Goal: Task Accomplishment & Management: Complete application form

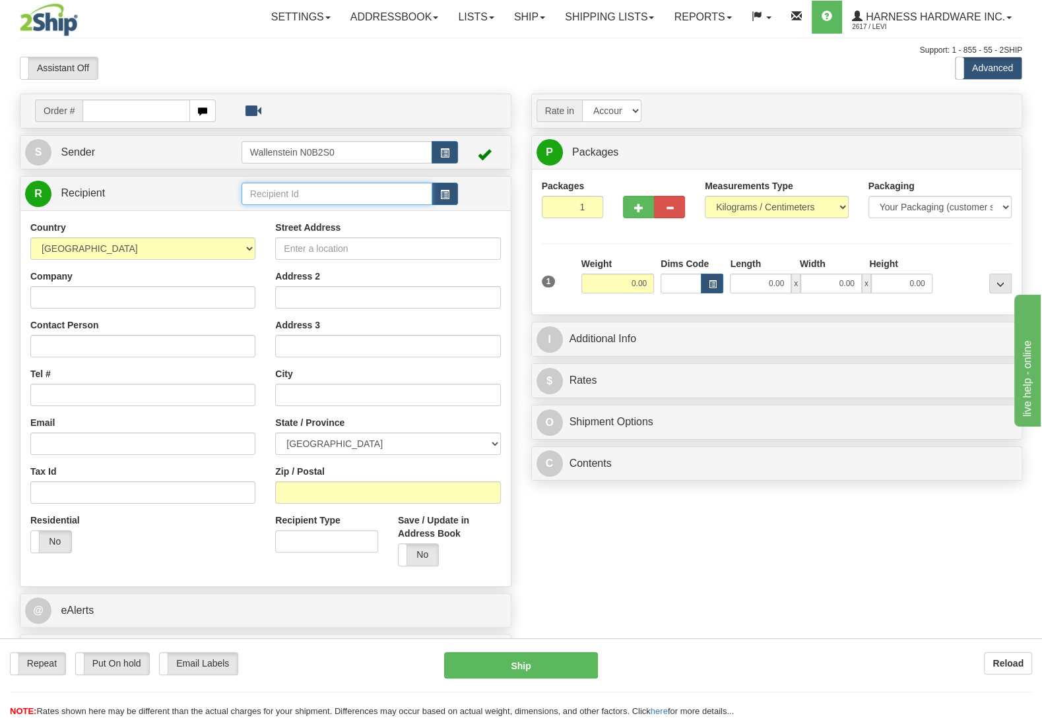
click at [313, 199] on input "text" at bounding box center [336, 194] width 191 height 22
type input "FABL"
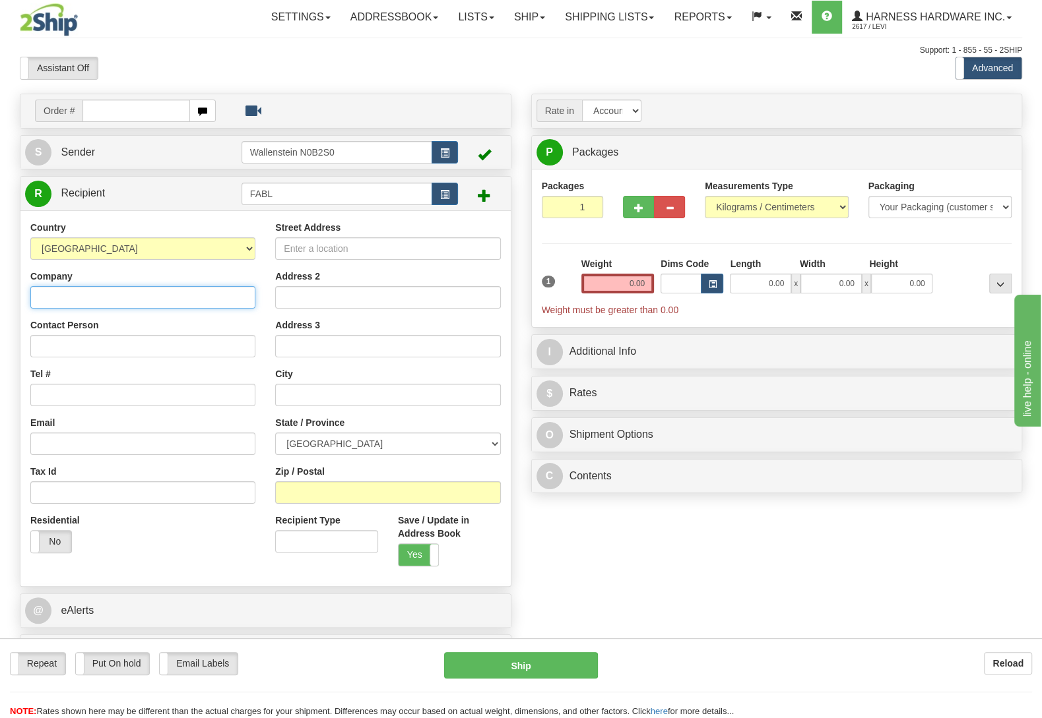
click at [86, 296] on input "Company" at bounding box center [142, 297] width 225 height 22
paste input "FabLabs Collars"
type input "FabLabs Collars"
click at [126, 352] on input "Contact Person" at bounding box center [142, 346] width 225 height 22
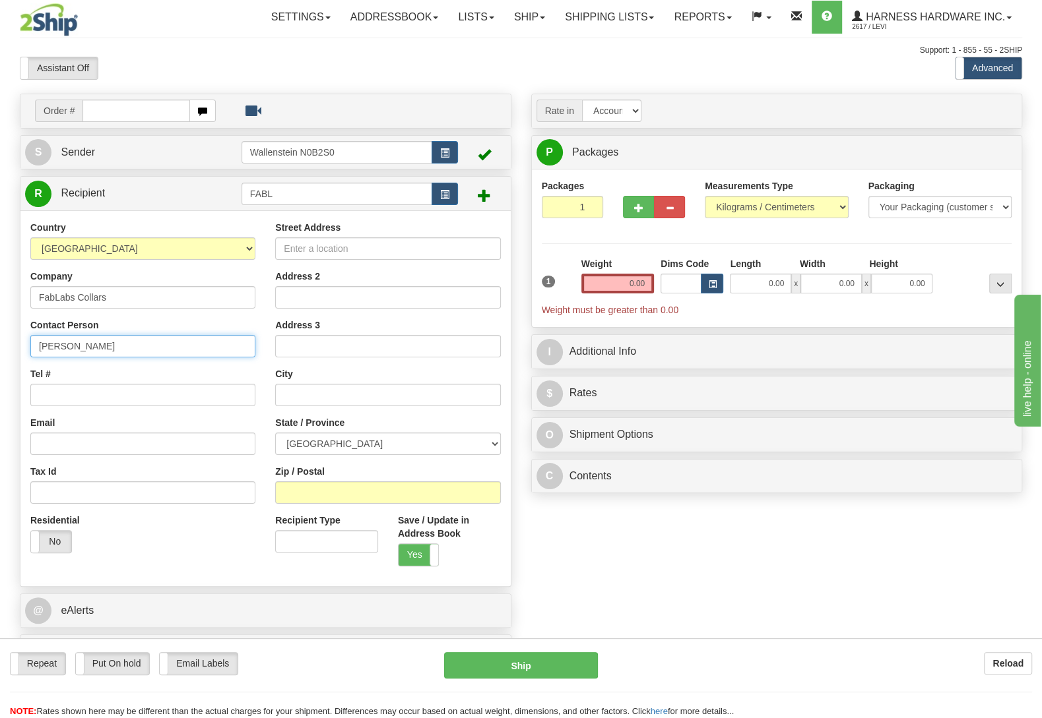
paste input "Paliwal"
type input "Melissa Paliwal"
click at [73, 398] on input "Tel #" at bounding box center [142, 395] width 225 height 22
paste input "(613) 614-1129"
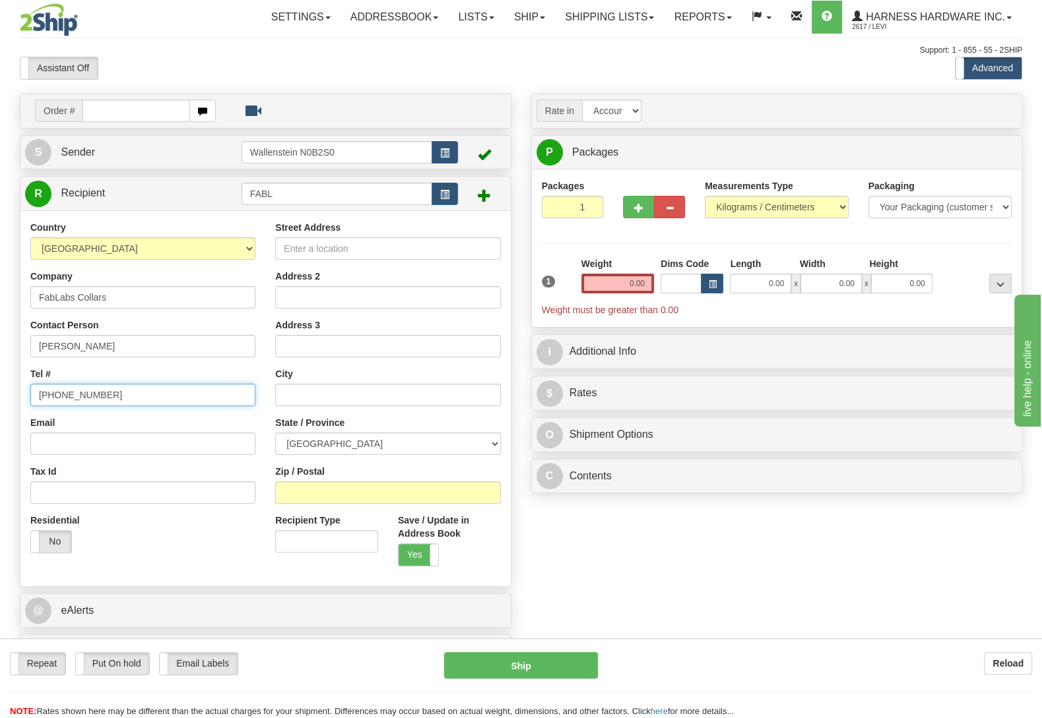
type input "(613) 614-1129"
click at [324, 253] on input "Street Address" at bounding box center [387, 248] width 225 height 22
paste input "144 Kinghaven"
type input "144 Kinghaven"
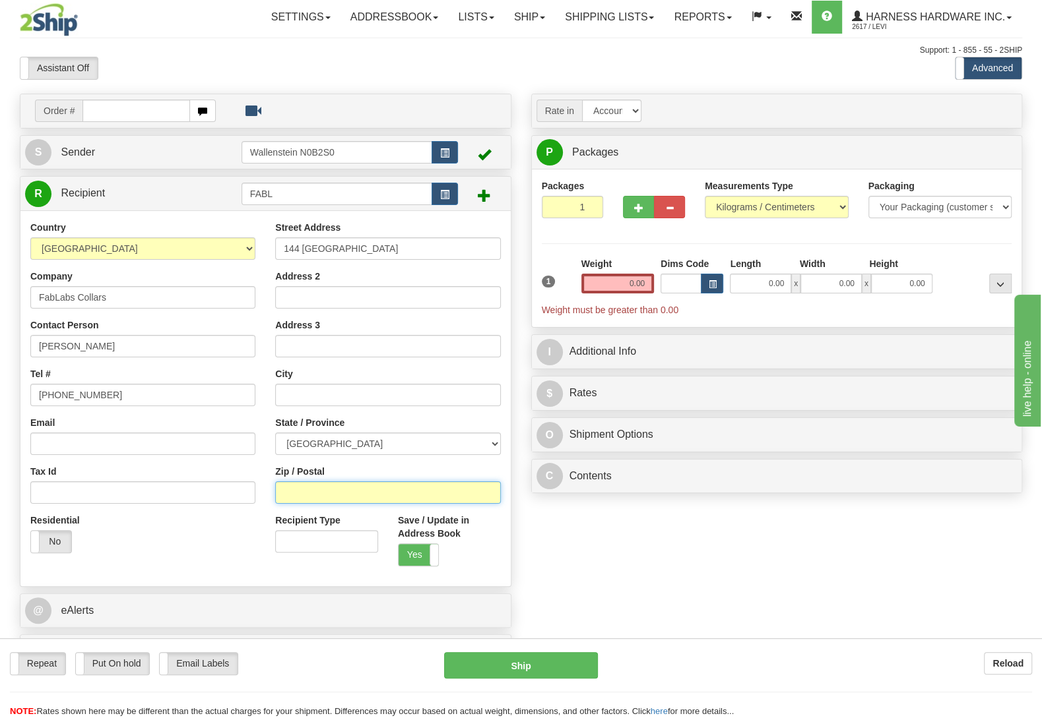
click at [296, 499] on input "Zip / Postal" at bounding box center [387, 493] width 225 height 22
paste input "K2M 0C3"
type input "K2M 0C3"
drag, startPoint x: 612, startPoint y: 280, endPoint x: 692, endPoint y: 294, distance: 81.0
click at [654, 294] on input "0.00" at bounding box center [617, 284] width 73 height 20
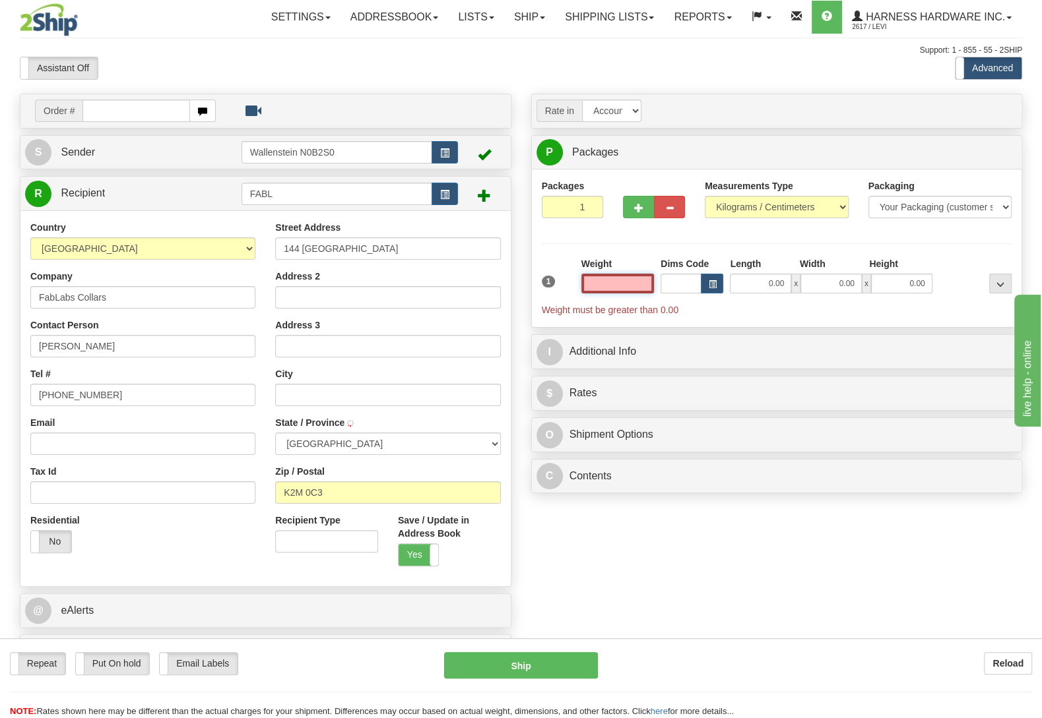
type input "KANATA"
select select "ON"
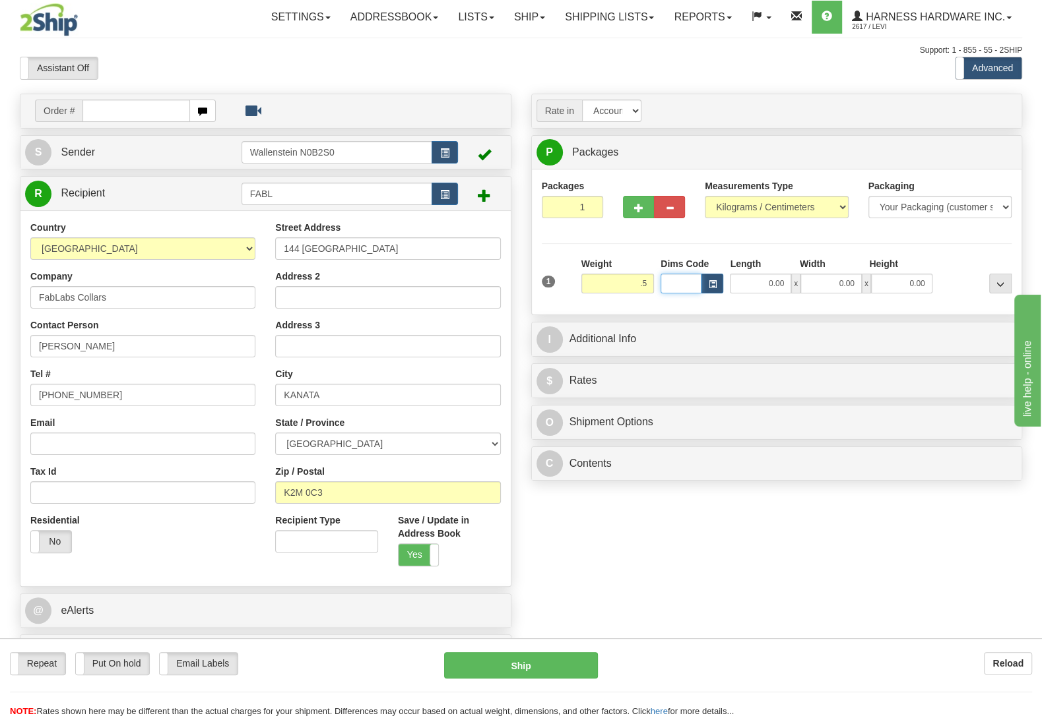
type input "0.50"
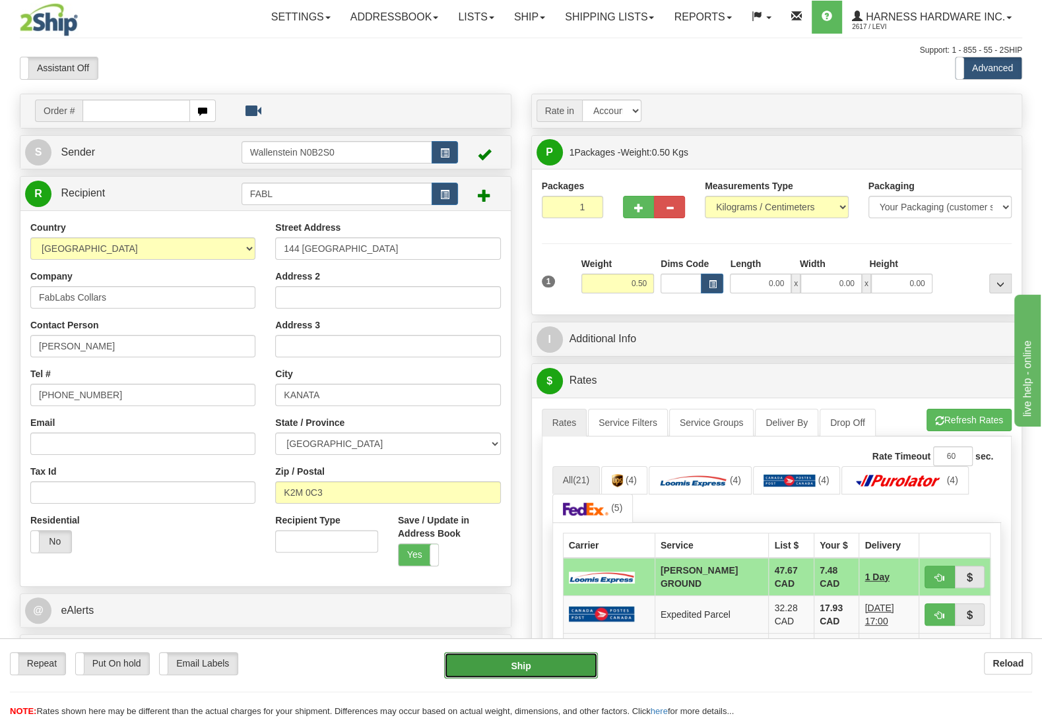
click at [485, 660] on button "Ship" at bounding box center [521, 665] width 154 height 26
type input "DD"
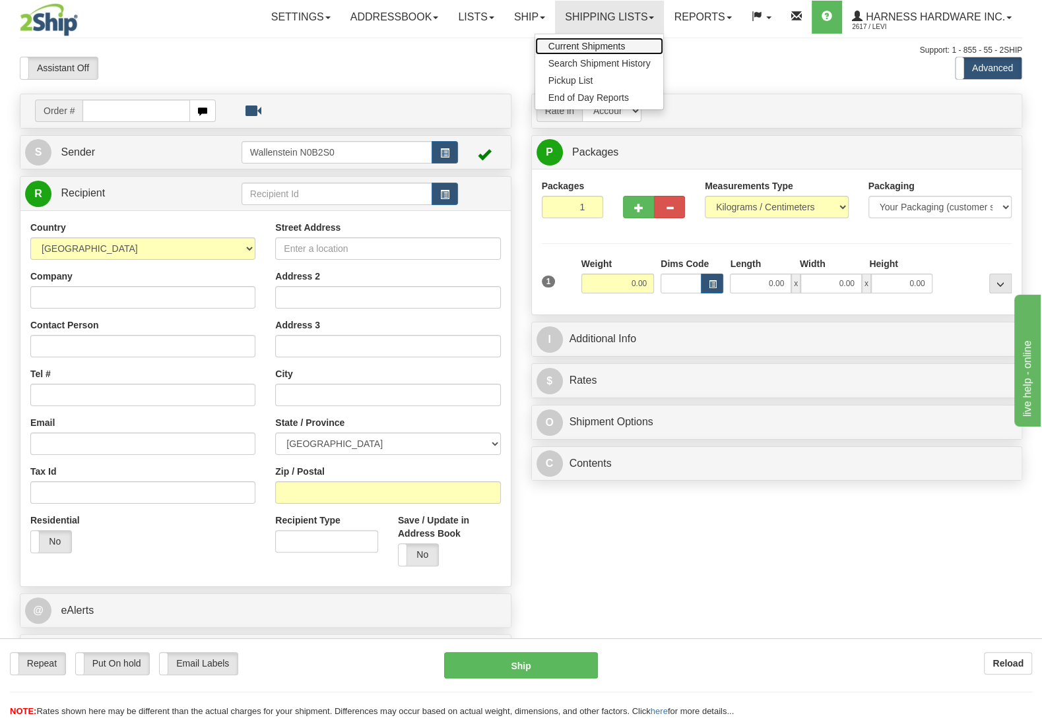
click at [606, 45] on span "Current Shipments" at bounding box center [586, 46] width 77 height 11
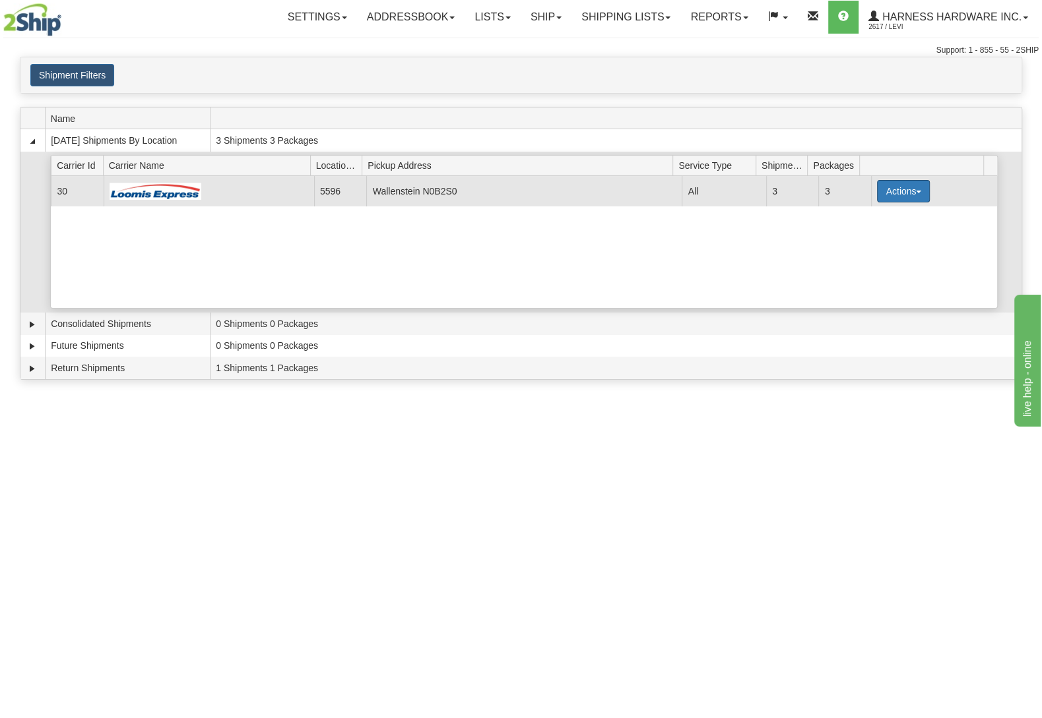
click at [894, 185] on button "Actions" at bounding box center [903, 191] width 53 height 22
click at [873, 220] on link "Details" at bounding box center [876, 216] width 106 height 17
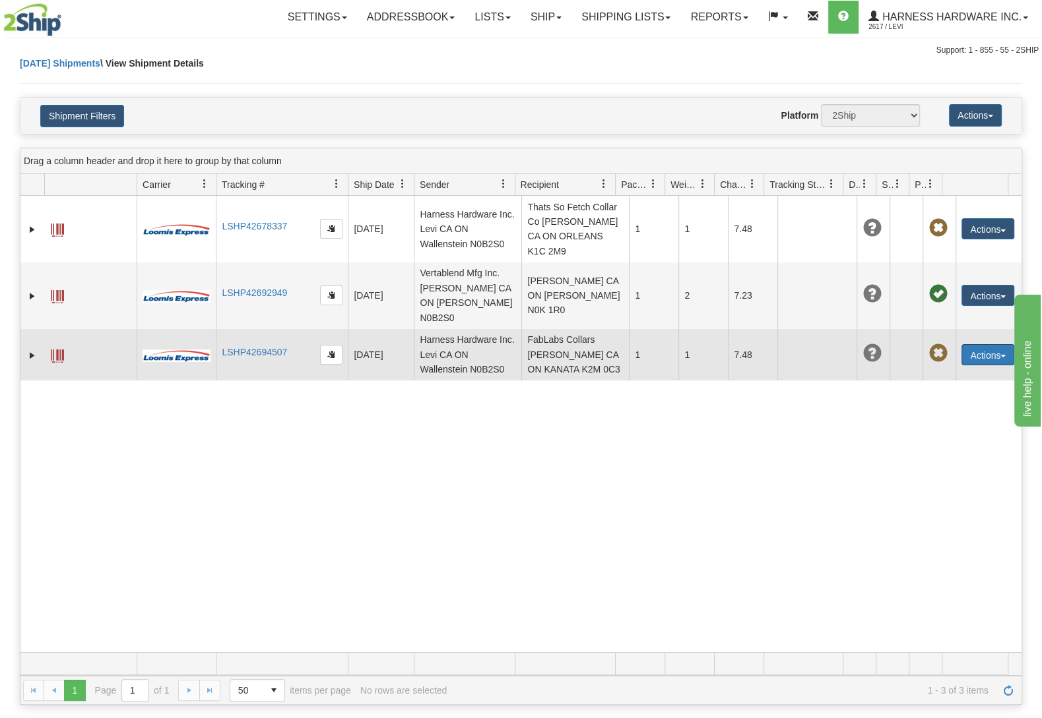
click at [990, 363] on button "Actions" at bounding box center [987, 354] width 53 height 21
click at [920, 382] on link "Edit" at bounding box center [961, 379] width 106 height 17
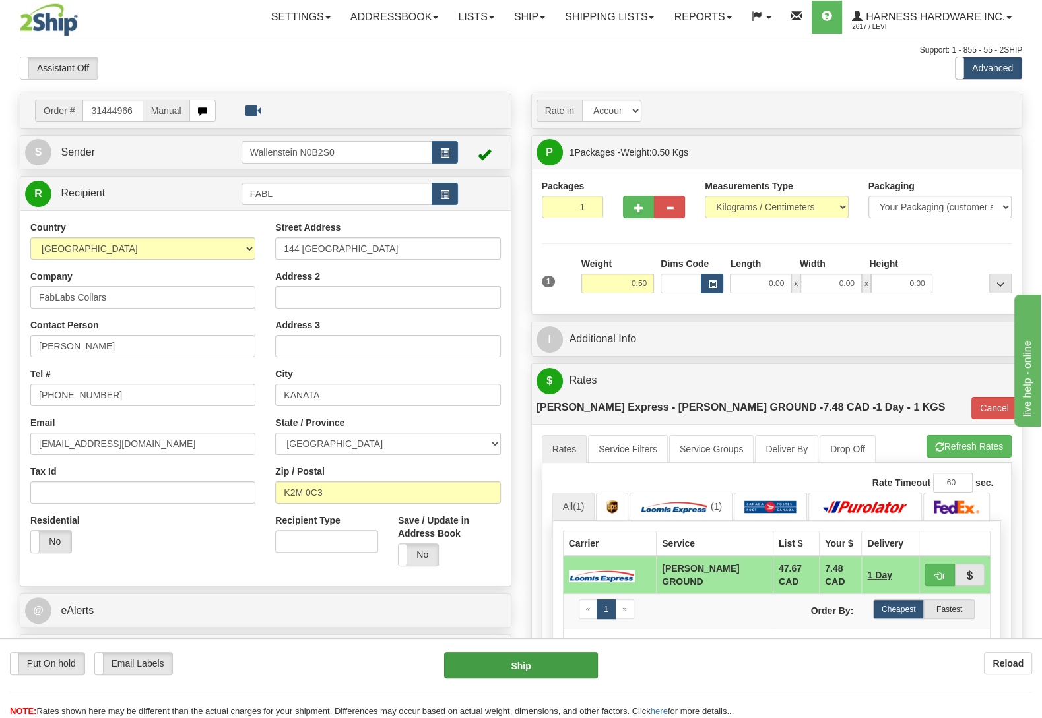
type input "fablabscollars@outlook.com"
click at [524, 671] on button "Ship" at bounding box center [521, 665] width 154 height 26
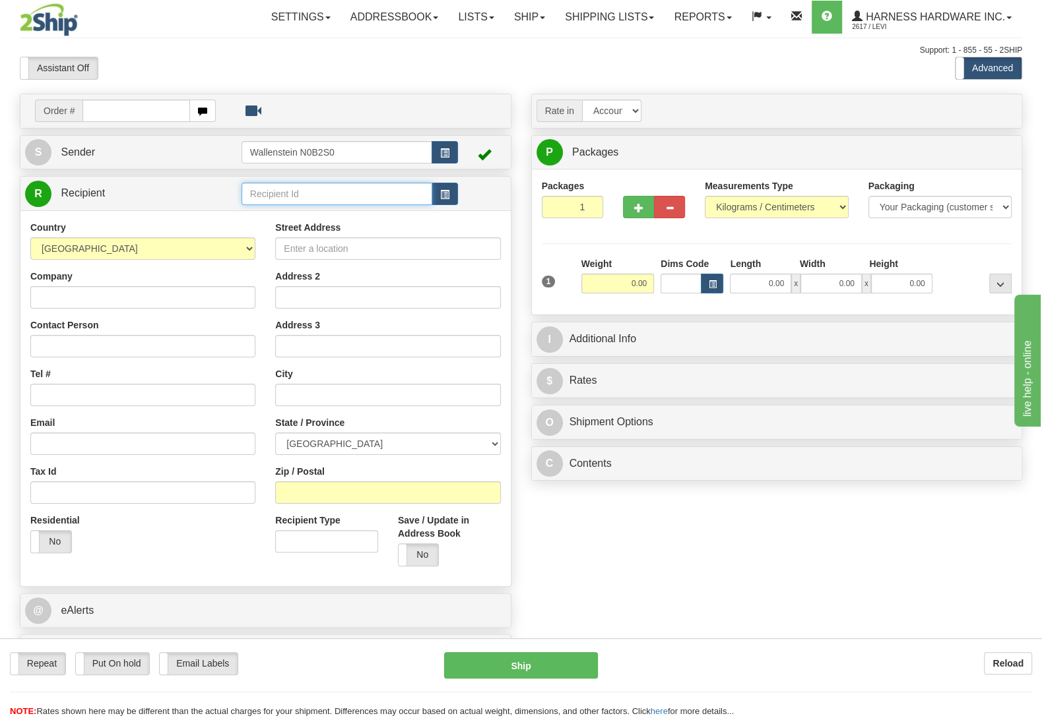
click at [299, 197] on input "text" at bounding box center [336, 194] width 191 height 22
type input "elh"
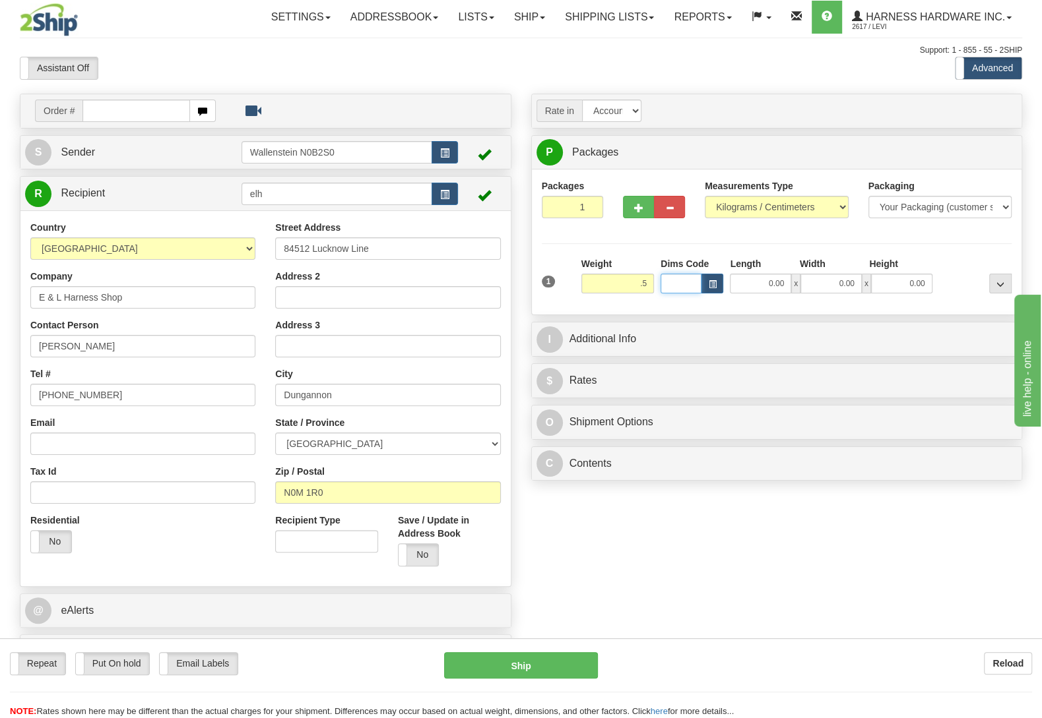
type input "0.50"
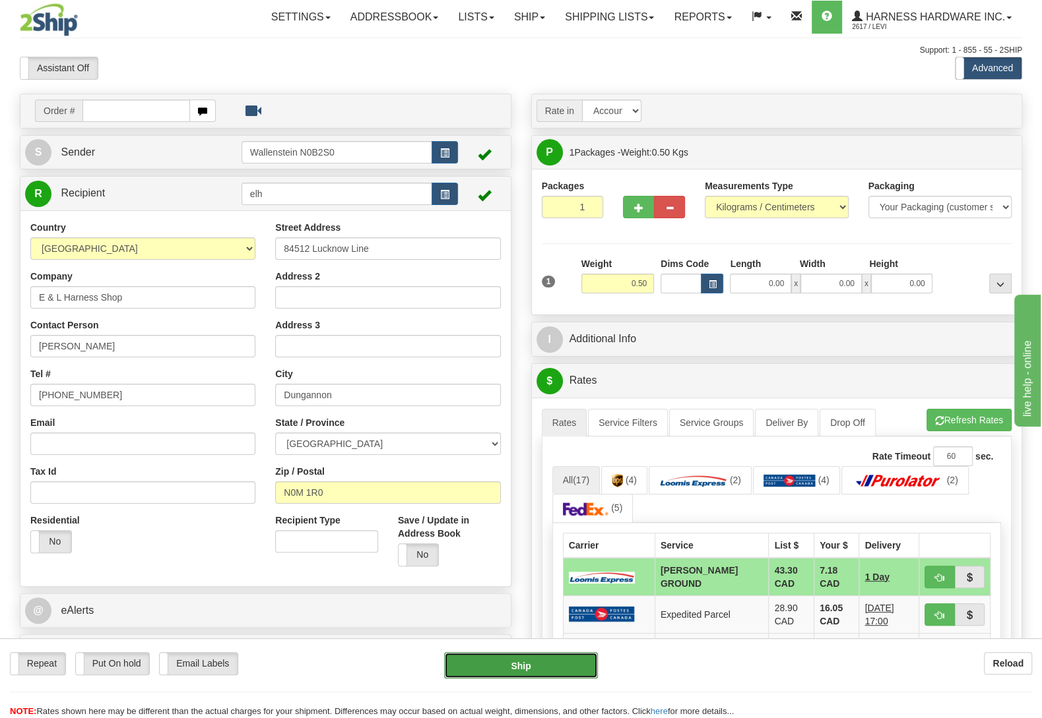
click at [523, 660] on button "Ship" at bounding box center [521, 665] width 154 height 26
type input "DD"
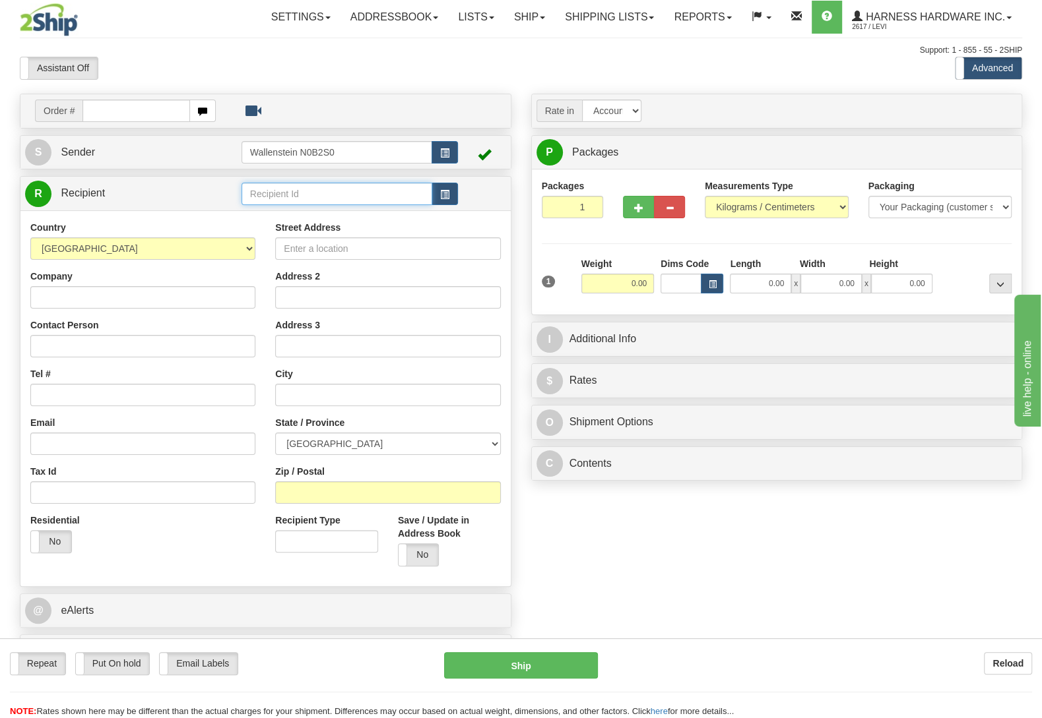
click at [312, 197] on input "text" at bounding box center [336, 194] width 191 height 22
type input "geoh"
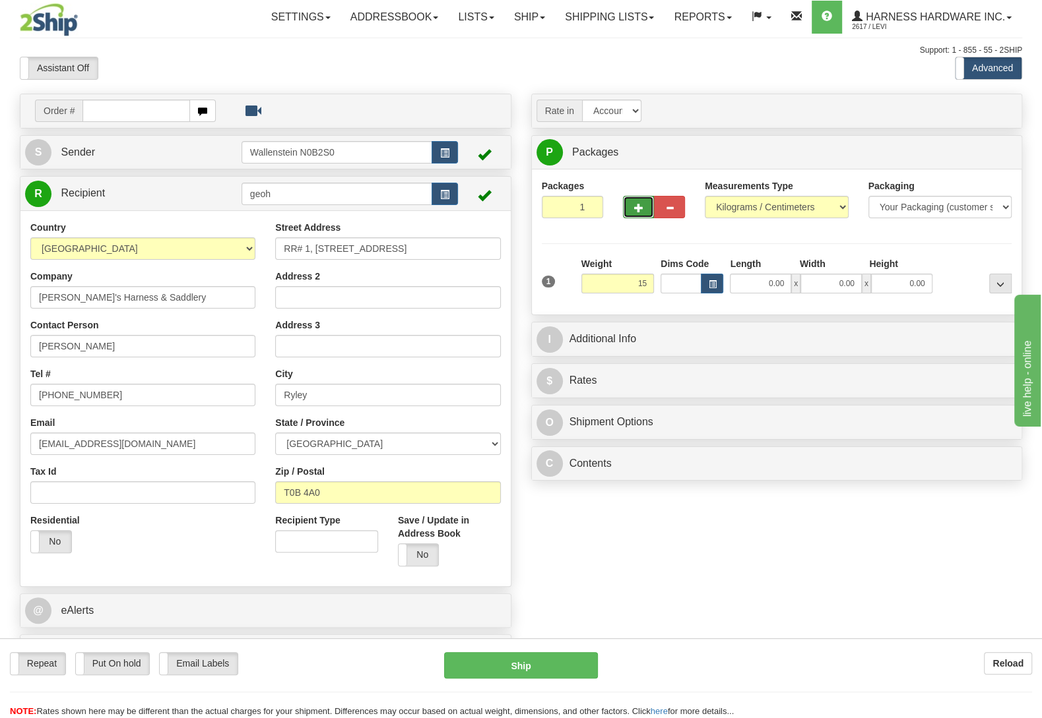
type input "15.00"
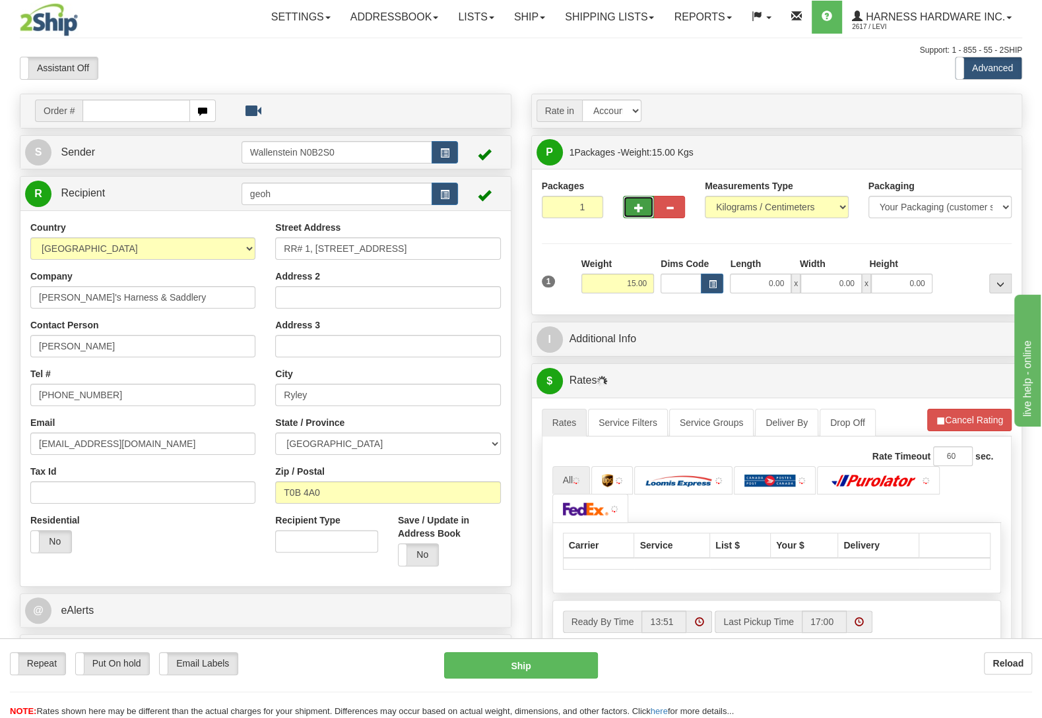
click at [627, 202] on button "button" at bounding box center [638, 207] width 31 height 22
radio input "true"
type input "2"
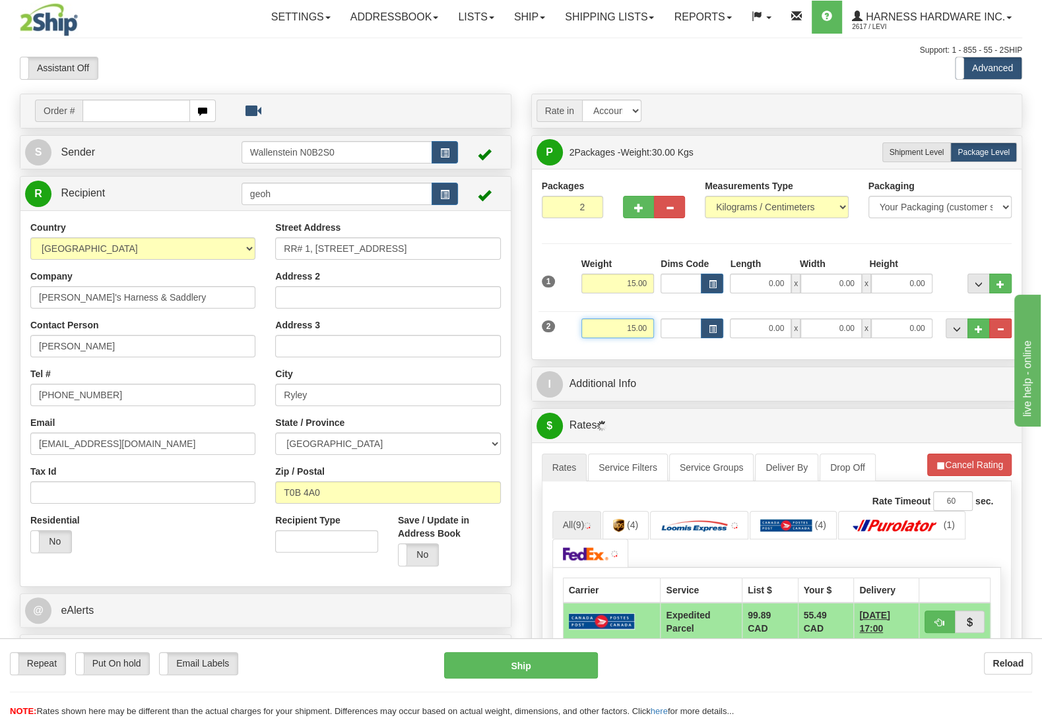
drag, startPoint x: 608, startPoint y: 330, endPoint x: 702, endPoint y: 349, distance: 96.8
click at [654, 338] on input "15.00" at bounding box center [617, 329] width 73 height 20
type input "9.00"
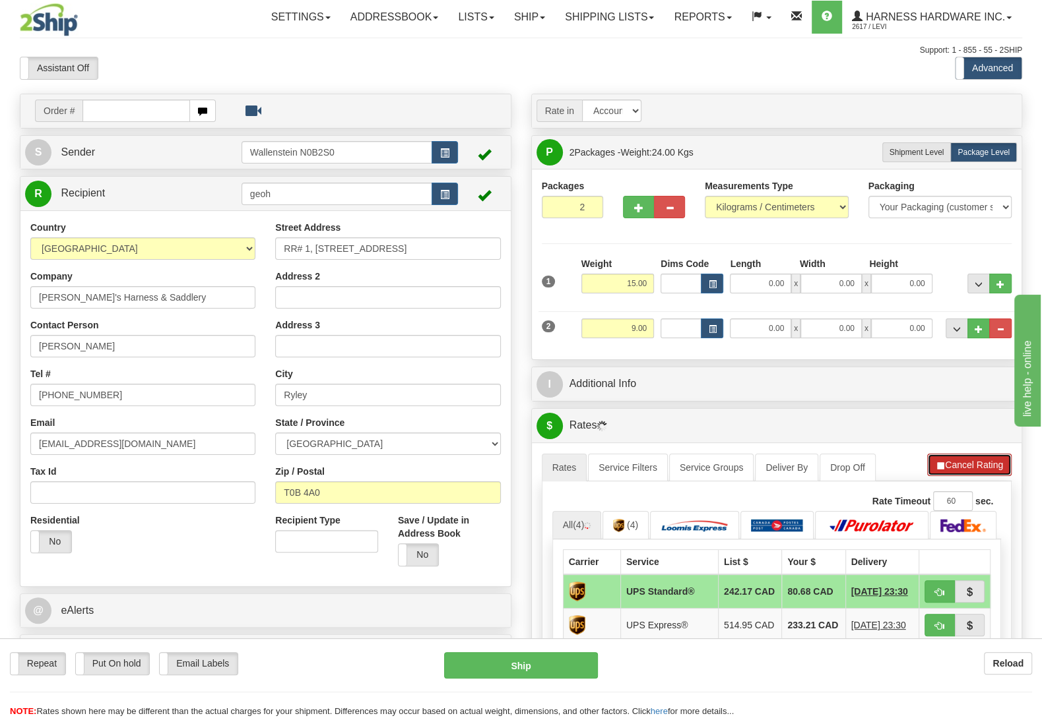
click at [972, 472] on button "Cancel Rating" at bounding box center [969, 465] width 84 height 22
click at [972, 471] on button "Refresh Rates" at bounding box center [968, 465] width 85 height 22
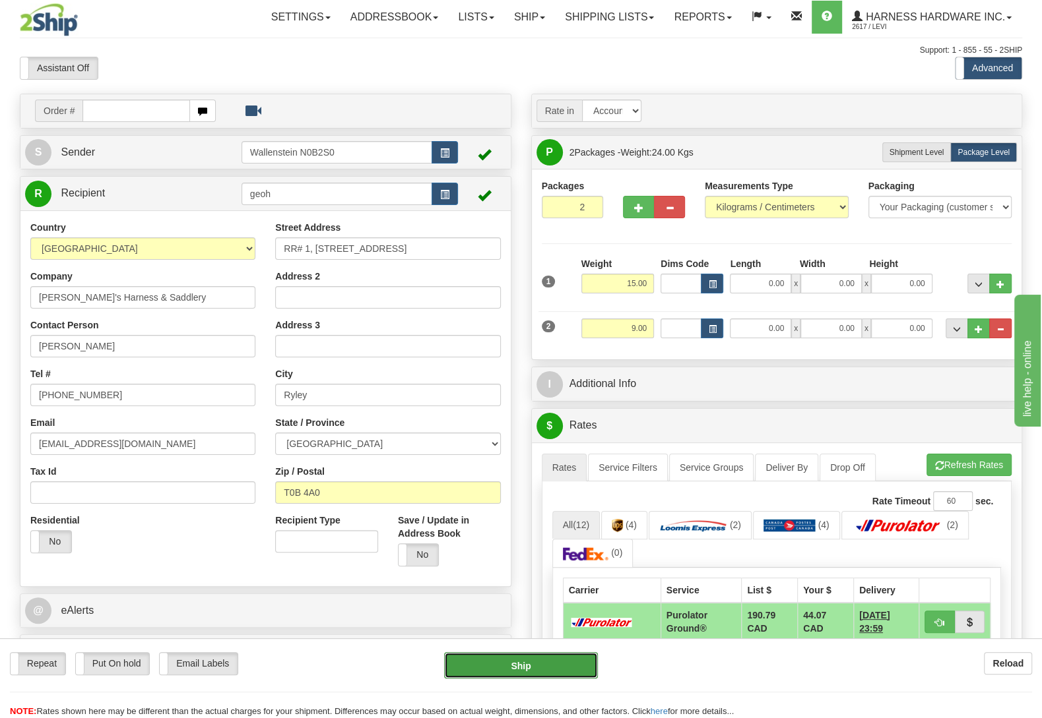
click at [504, 666] on button "Ship" at bounding box center [521, 665] width 154 height 26
type input "260"
